Goal: Find contact information: Obtain details needed to contact an individual or organization

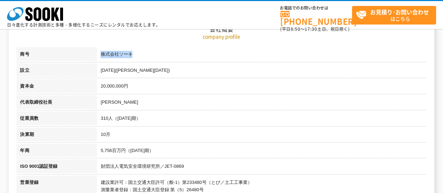
drag, startPoint x: 102, startPoint y: 53, endPoint x: 149, endPoint y: 53, distance: 47.0
click at [149, 53] on td "株式会社ソーキ" at bounding box center [262, 55] width 330 height 16
copy td "株式会社ソーキ"
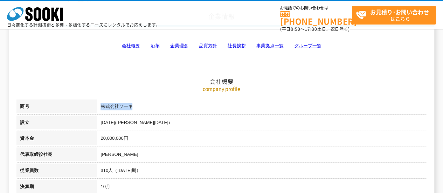
scroll to position [105, 0]
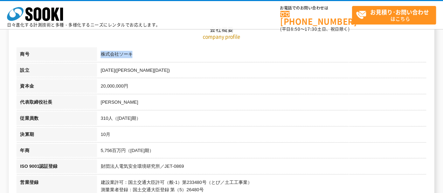
copy td "株式会社ソーキ"
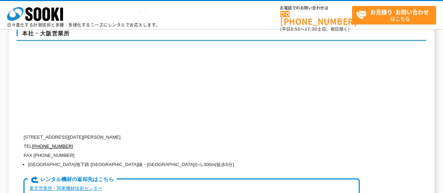
scroll to position [1718, 0]
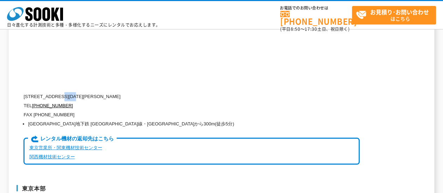
drag, startPoint x: 68, startPoint y: 87, endPoint x: 107, endPoint y: 85, distance: 39.0
click at [90, 92] on p "〒550-0005 大阪府大阪市西区西本町1-15-10 辰野西本町ビル13階" at bounding box center [191, 96] width 337 height 9
copy p "大阪市西区"
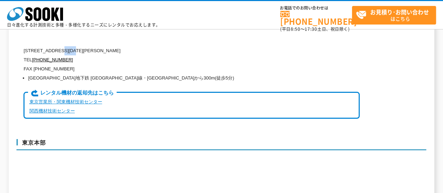
scroll to position [1753, 0]
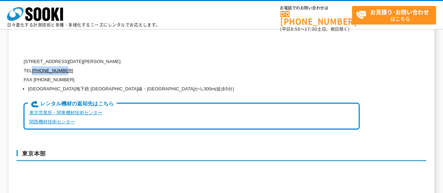
drag, startPoint x: 32, startPoint y: 63, endPoint x: 72, endPoint y: 61, distance: 39.3
click at [72, 66] on p "TEL 0120-856-990" at bounding box center [191, 70] width 337 height 9
click at [167, 57] on p "〒550-0005 大阪府大阪市西区西本町1-15-10 辰野西本町ビル13階" at bounding box center [191, 61] width 337 height 9
drag, startPoint x: 51, startPoint y: 63, endPoint x: 34, endPoint y: 62, distance: 17.6
click at [34, 66] on p "TEL 0120-856-990" at bounding box center [191, 70] width 337 height 9
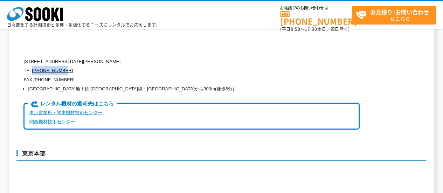
copy link "[PHONE_NUMBER]"
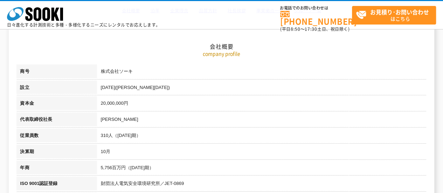
scroll to position [49, 0]
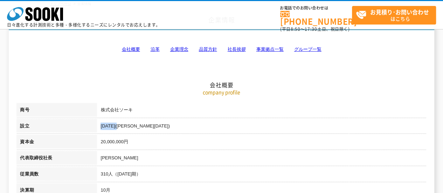
drag, startPoint x: 102, startPoint y: 125, endPoint x: 124, endPoint y: 125, distance: 22.8
click at [124, 125] on td "1989年4月(平成元年)" at bounding box center [262, 127] width 330 height 16
copy td "1989年4月"
click at [57, 20] on polygon at bounding box center [56, 14] width 8 height 13
